Goal: Task Accomplishment & Management: Use online tool/utility

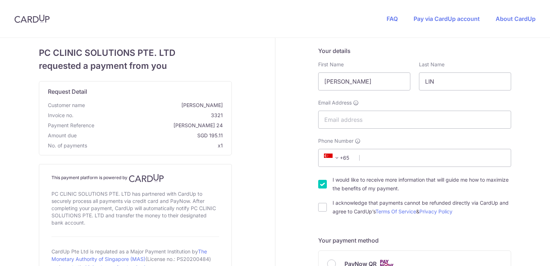
scroll to position [72, 0]
